Goal: Download file/media

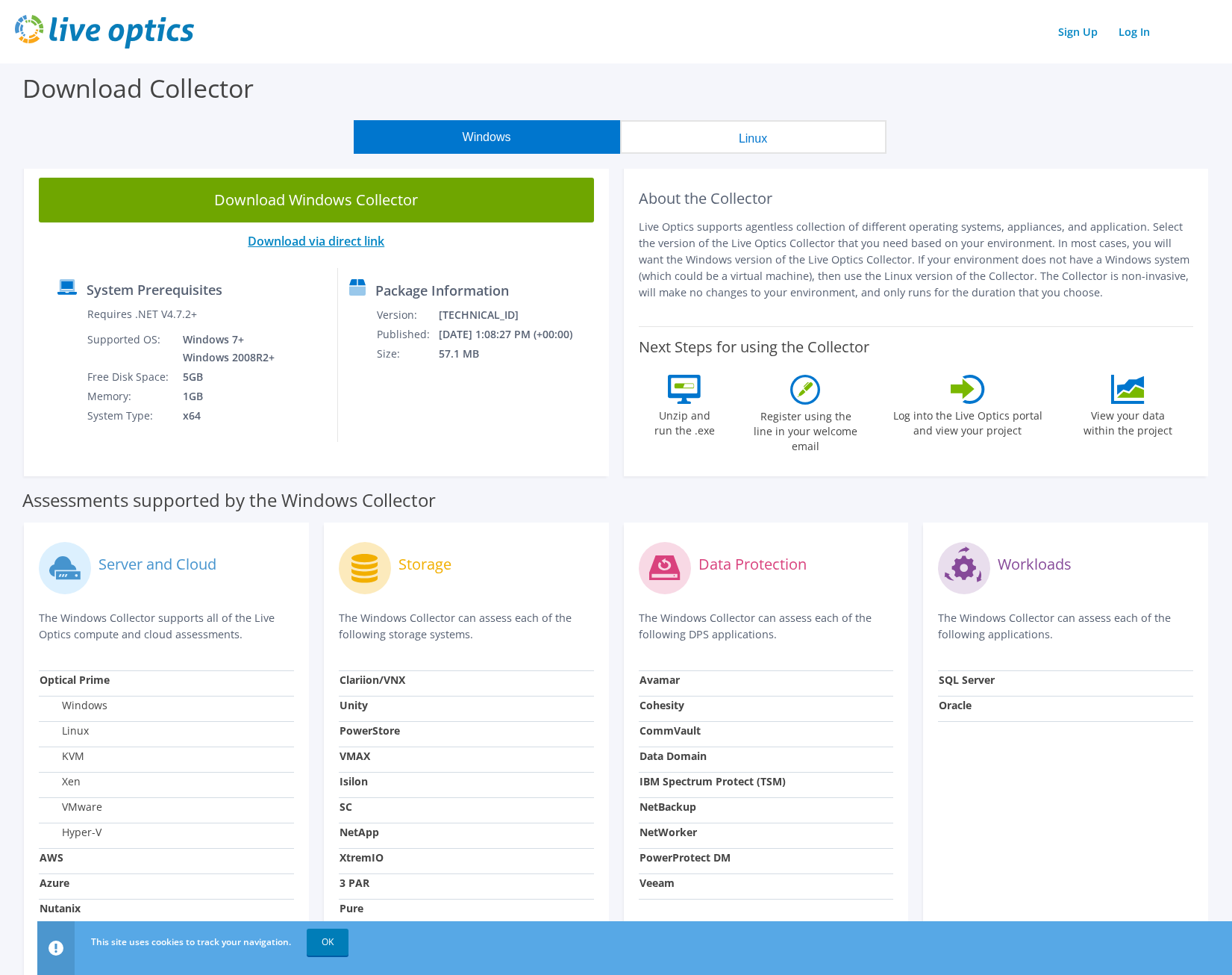
click at [326, 241] on link "Download via direct link" at bounding box center [316, 241] width 137 height 16
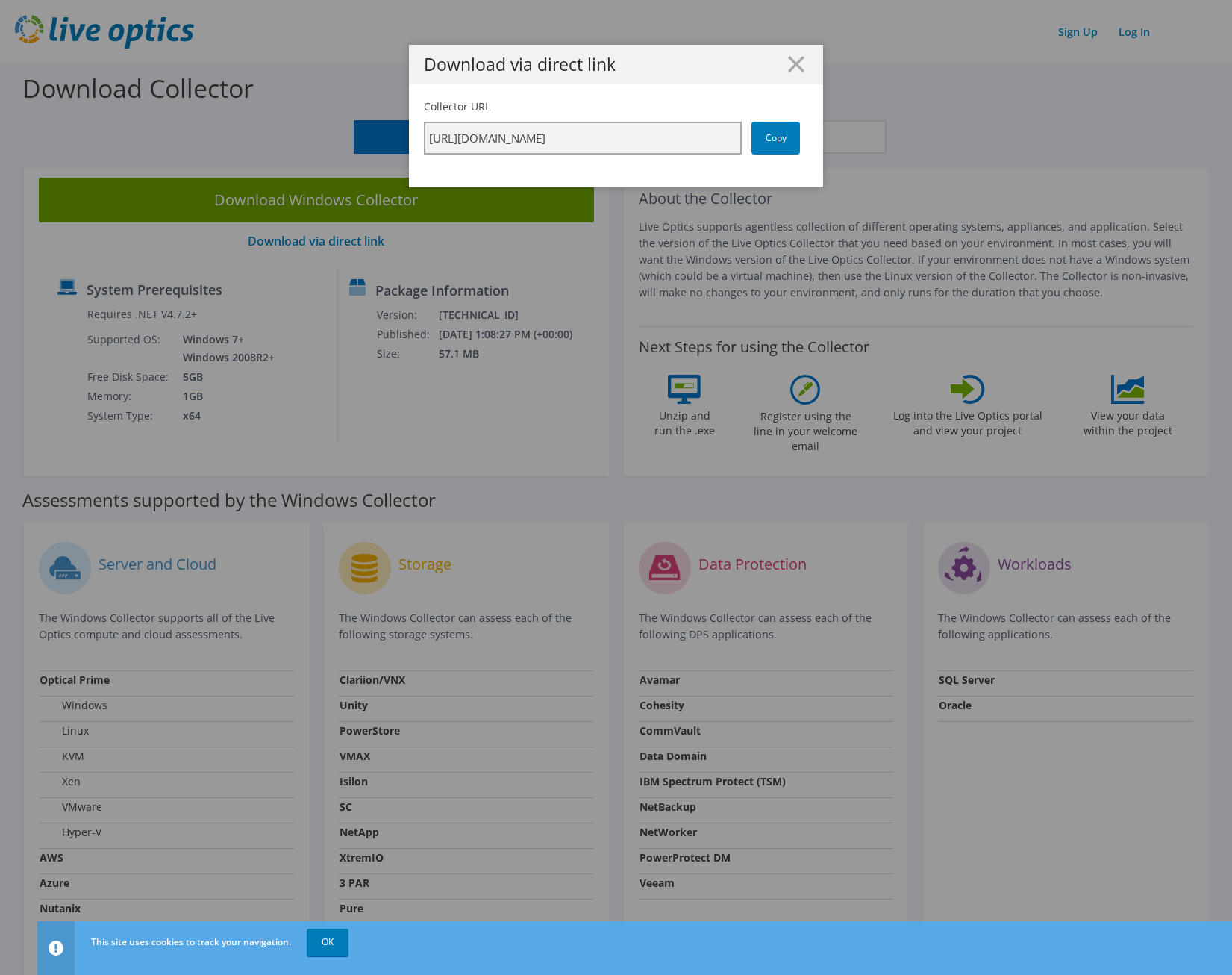
click at [665, 131] on input "[URL][DOMAIN_NAME]" at bounding box center [583, 138] width 318 height 33
click at [761, 146] on link "Copy" at bounding box center [775, 138] width 48 height 33
click at [800, 67] on line at bounding box center [796, 64] width 15 height 15
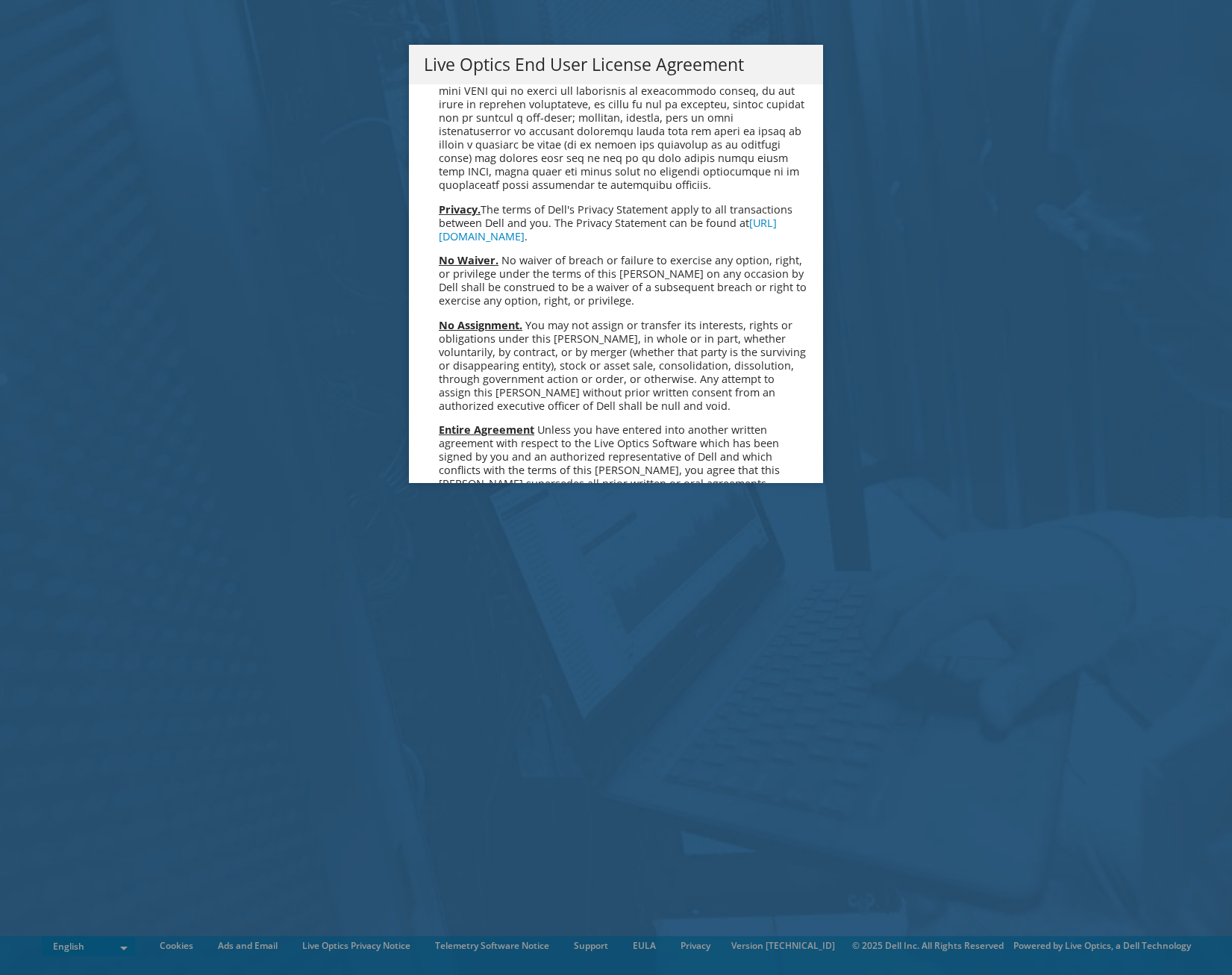
scroll to position [5471, 0]
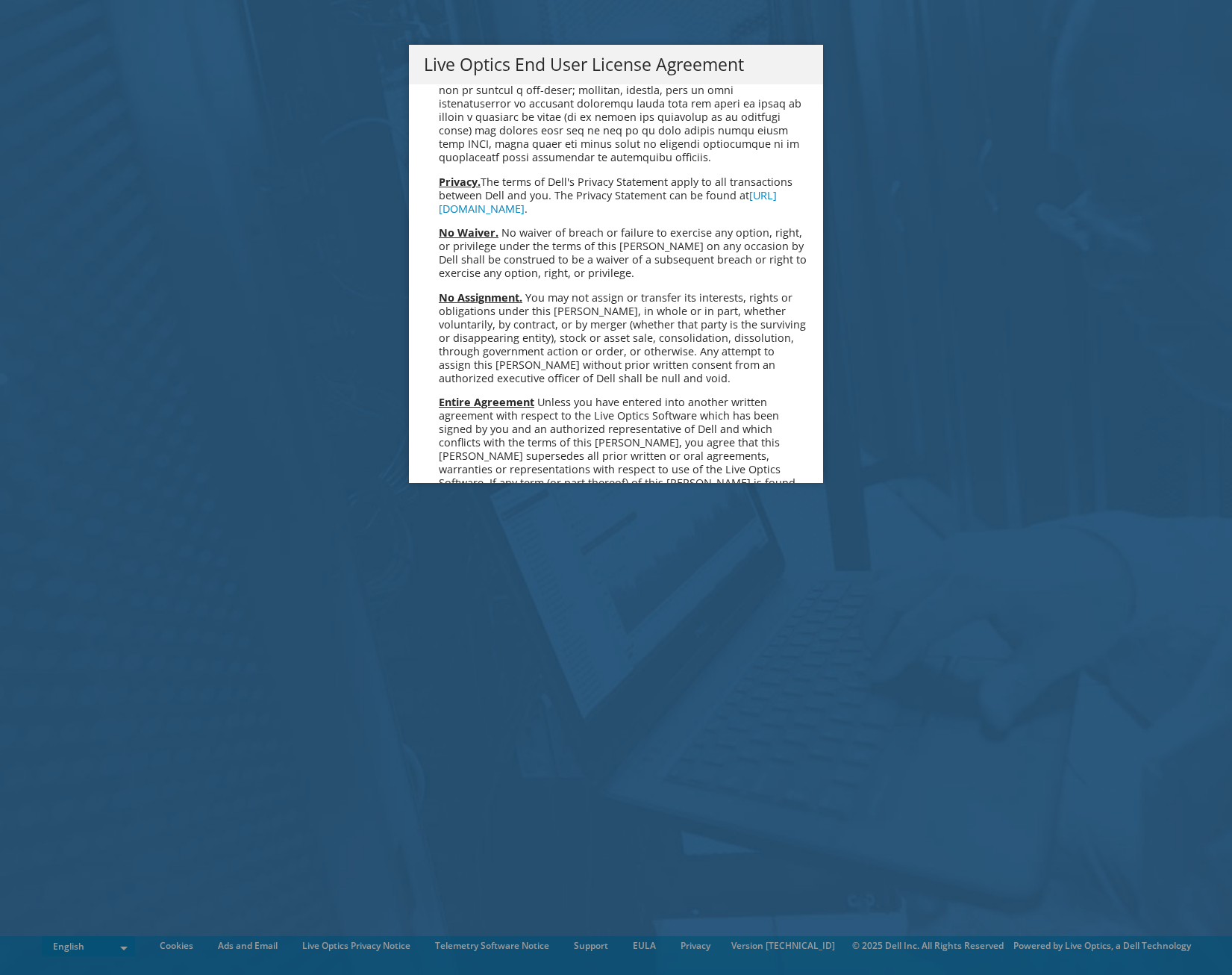
click at [482, 622] on link "Accept" at bounding box center [461, 639] width 76 height 36
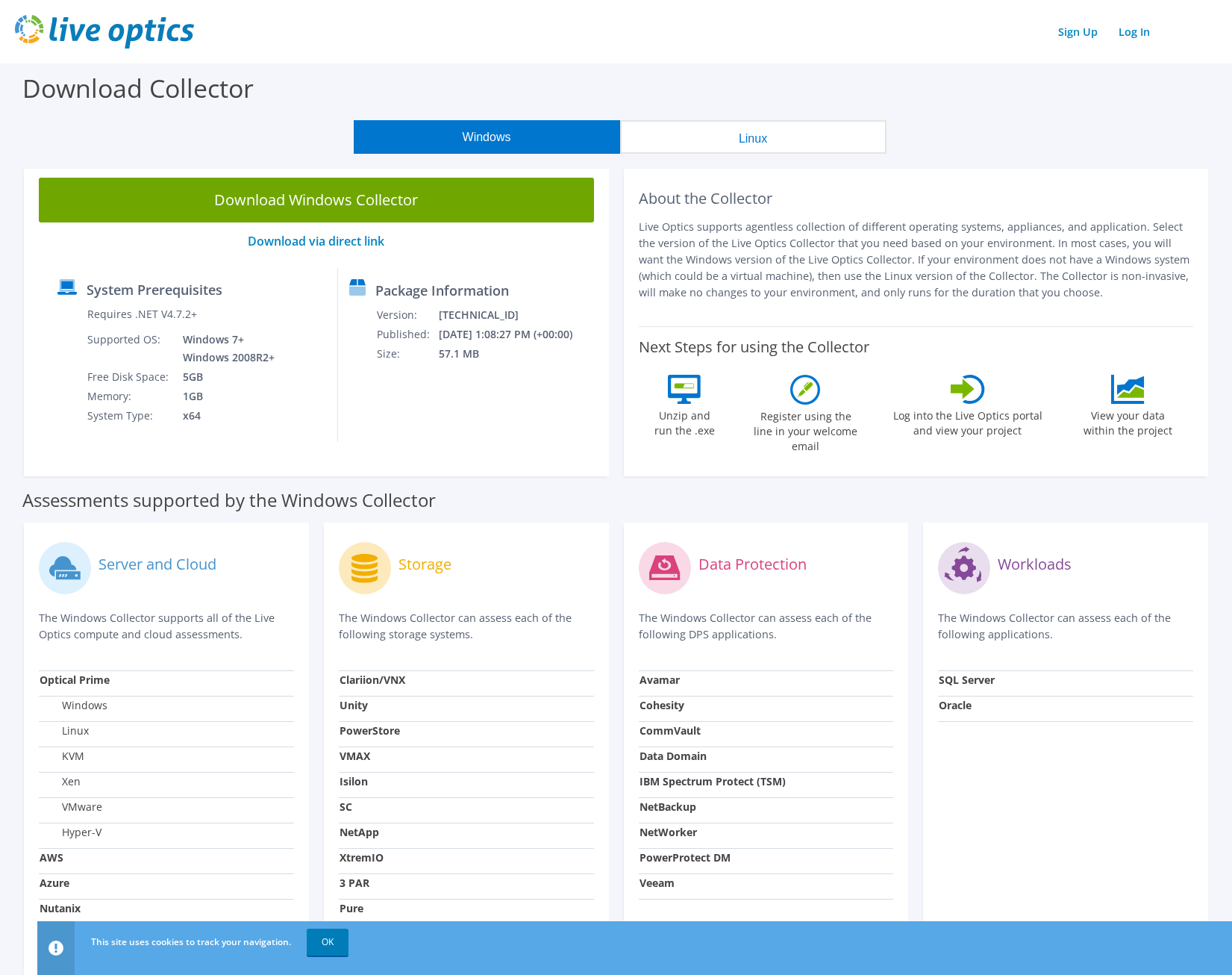
click at [992, 140] on div "Windows Linux" at bounding box center [619, 137] width 1210 height 34
